Goal: Task Accomplishment & Management: Use online tool/utility

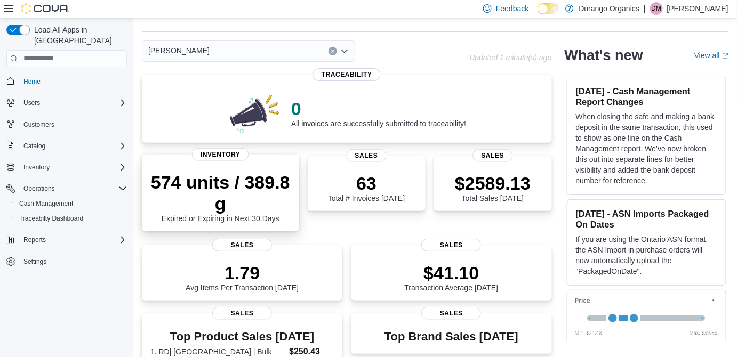
scroll to position [25, 0]
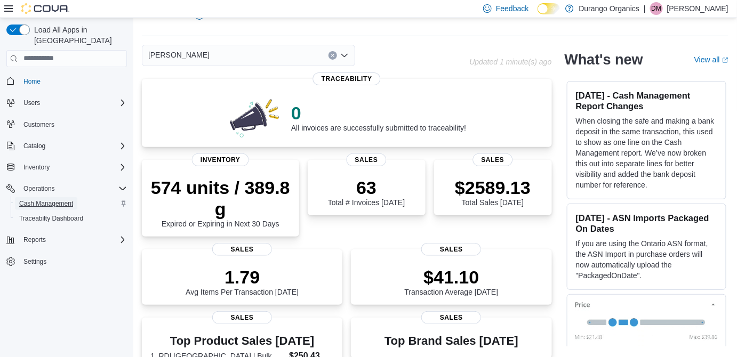
click at [61, 199] on span "Cash Management" at bounding box center [46, 203] width 54 height 9
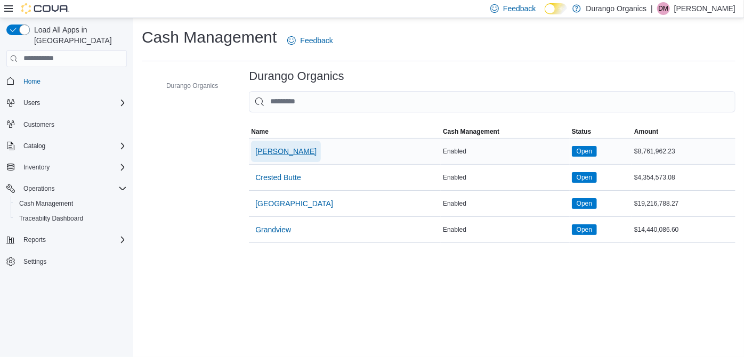
click at [266, 152] on span "[PERSON_NAME]" at bounding box center [285, 151] width 61 height 11
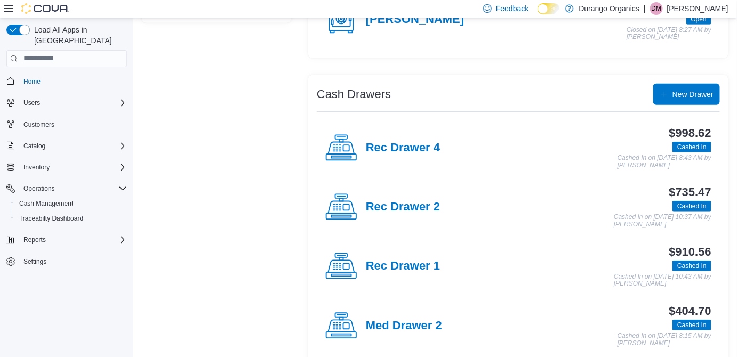
scroll to position [154, 0]
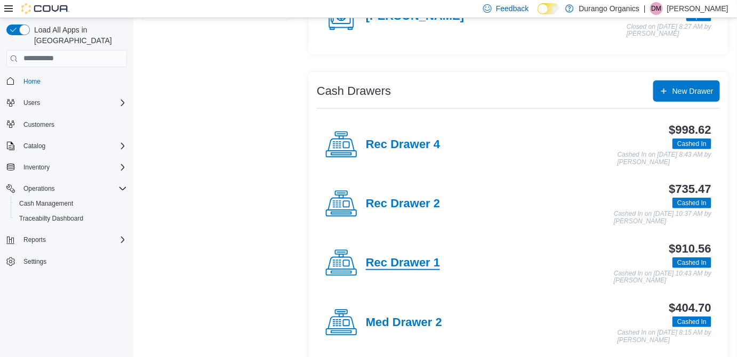
click at [425, 264] on h4 "Rec Drawer 1" at bounding box center [403, 263] width 74 height 14
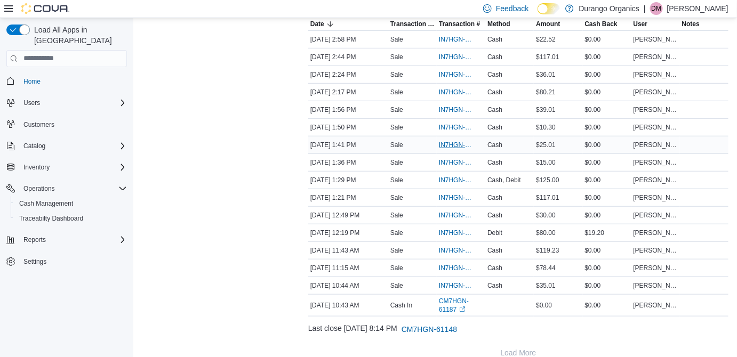
scroll to position [240, 0]
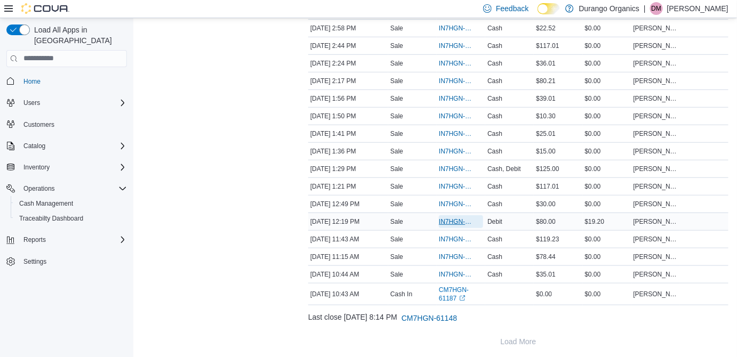
click at [449, 220] on span "IN7HGN-962740" at bounding box center [456, 222] width 34 height 9
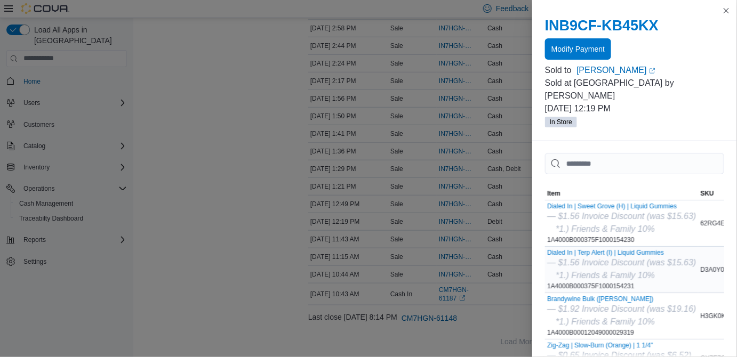
scroll to position [0, 0]
click at [584, 47] on span "Modify Payment" at bounding box center [577, 48] width 53 height 11
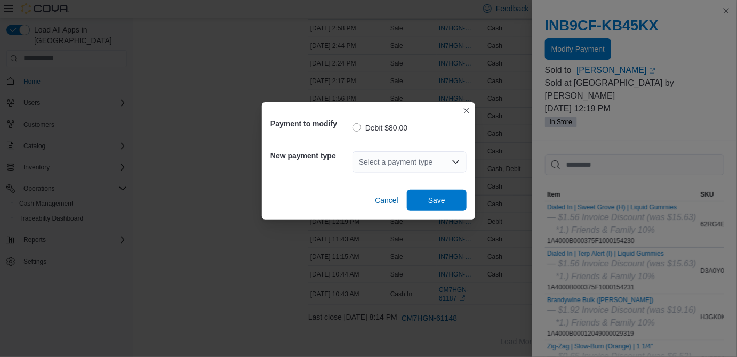
click at [424, 168] on div "Select a payment type" at bounding box center [409, 161] width 114 height 21
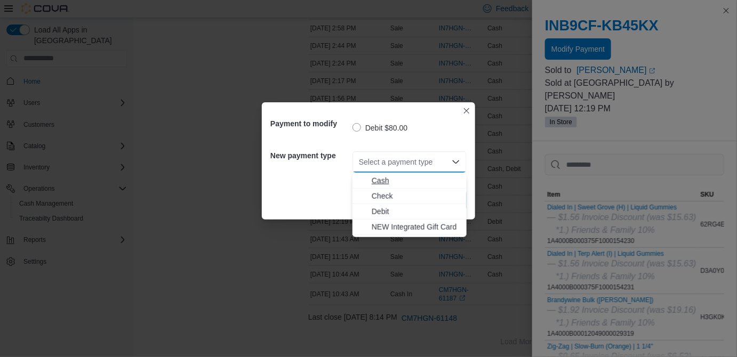
click at [383, 180] on span "Cash" at bounding box center [416, 180] width 89 height 11
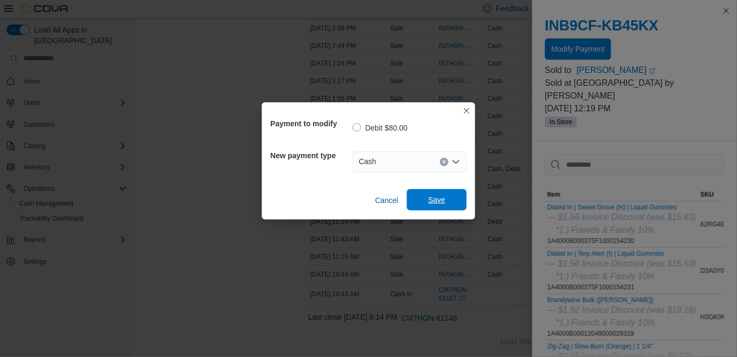
click at [431, 202] on span "Save" at bounding box center [436, 200] width 17 height 11
